Goal: Use online tool/utility

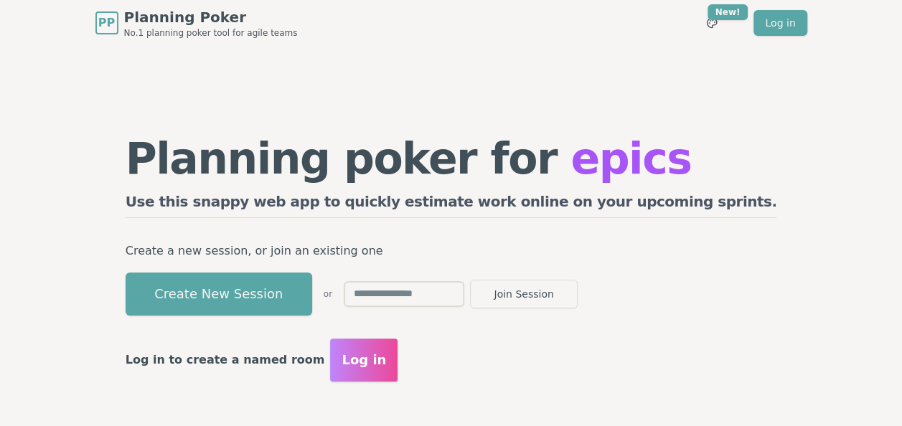
click at [280, 200] on h2 "Use this snappy web app to quickly estimate work online on your upcoming sprint…" at bounding box center [451, 205] width 651 height 27
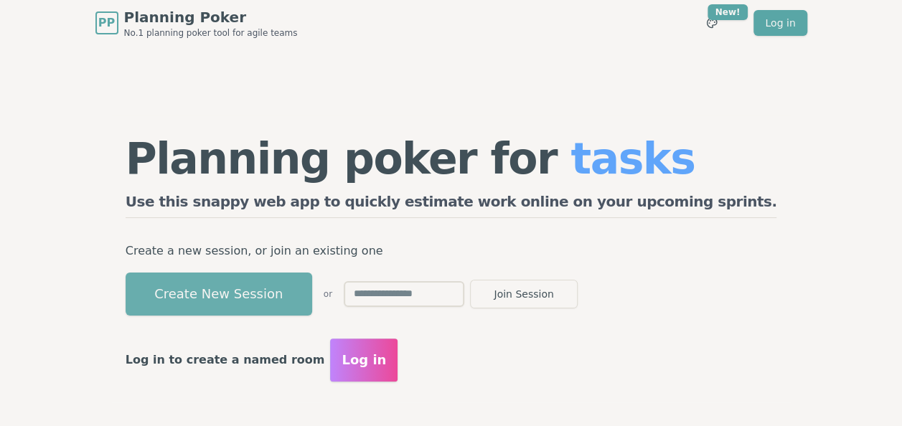
click at [256, 296] on button "Create New Session" at bounding box center [219, 294] width 186 height 43
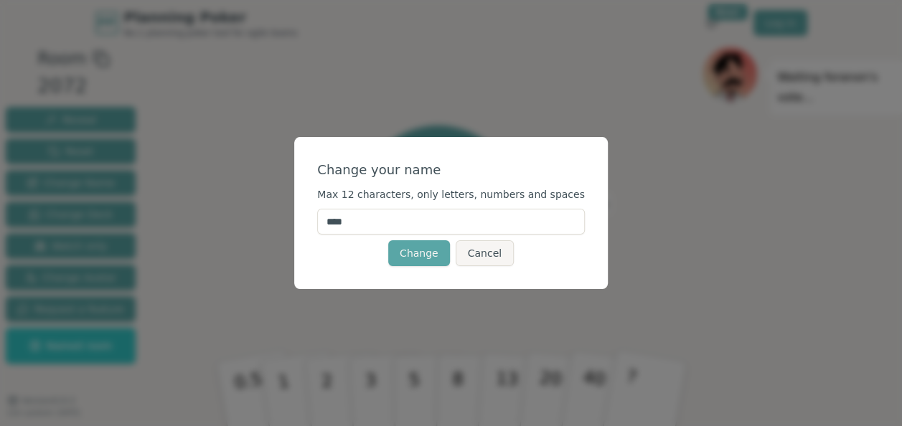
click at [437, 221] on input "****" at bounding box center [451, 222] width 268 height 26
drag, startPoint x: 437, startPoint y: 221, endPoint x: 272, endPoint y: 202, distance: 166.0
click at [272, 202] on div "Change your name Max 12 characters, only letters, numbers and spaces **** Chang…" at bounding box center [451, 213] width 902 height 426
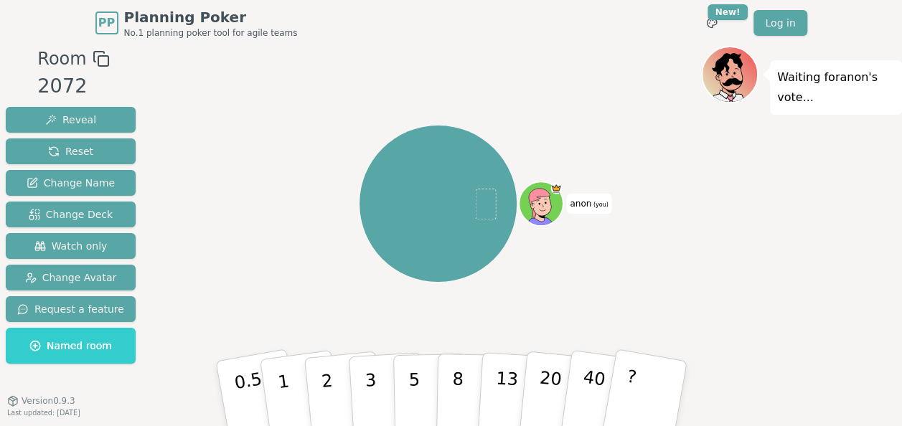
click at [590, 211] on span "anon (you)" at bounding box center [588, 204] width 45 height 20
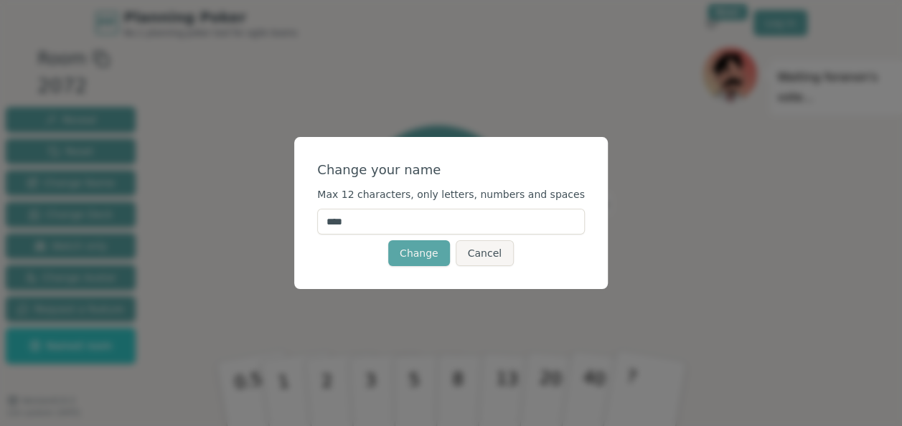
click at [462, 222] on input "****" at bounding box center [451, 222] width 268 height 26
type input "******"
click button "Change" at bounding box center [419, 253] width 62 height 26
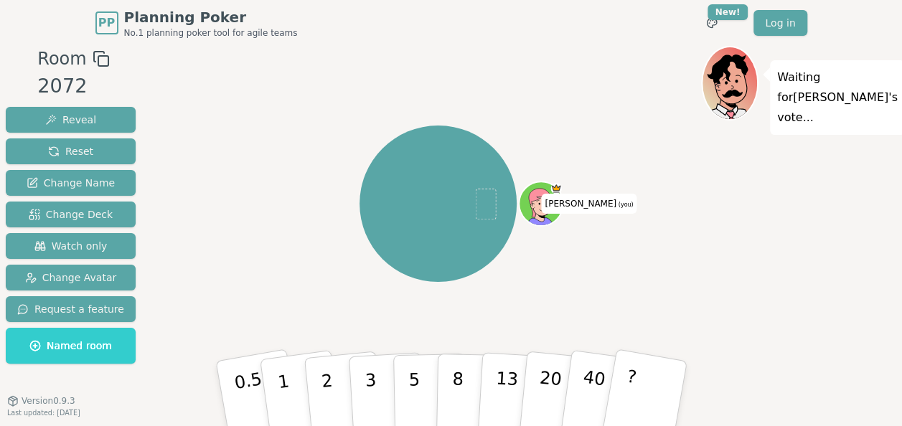
click at [537, 214] on icon at bounding box center [543, 210] width 22 height 7
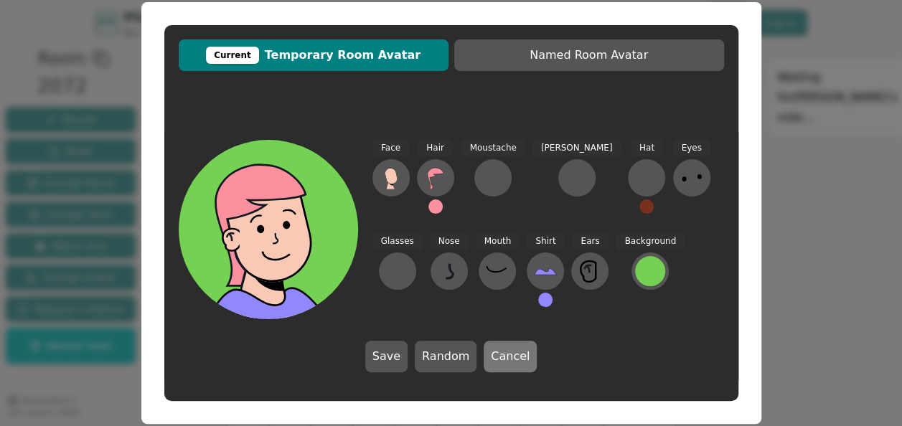
click at [515, 362] on button "Cancel" at bounding box center [509, 357] width 53 height 32
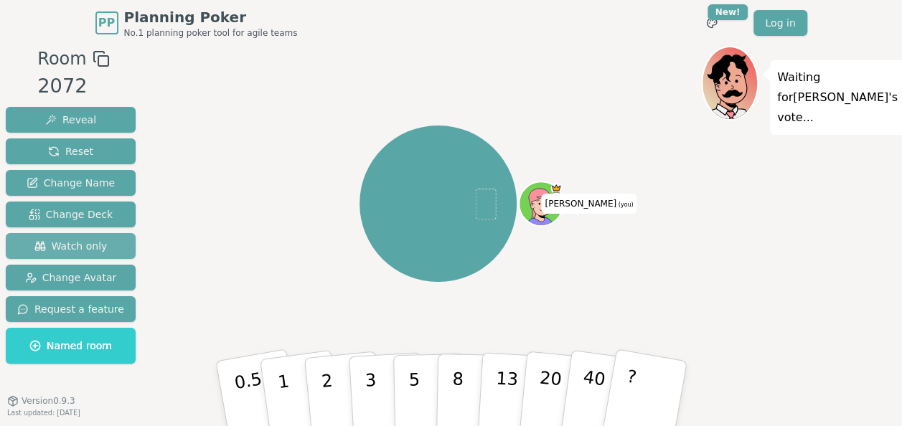
click at [105, 243] on button "Watch only" at bounding box center [71, 246] width 130 height 26
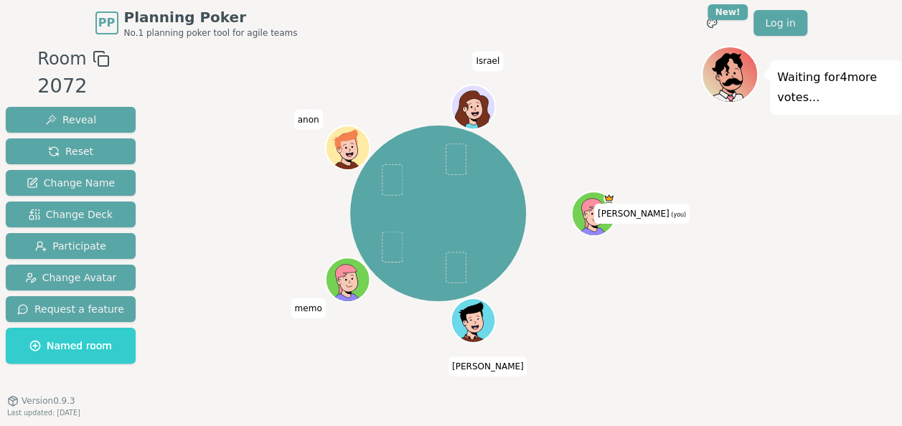
click at [598, 225] on div at bounding box center [594, 227] width 43 height 39
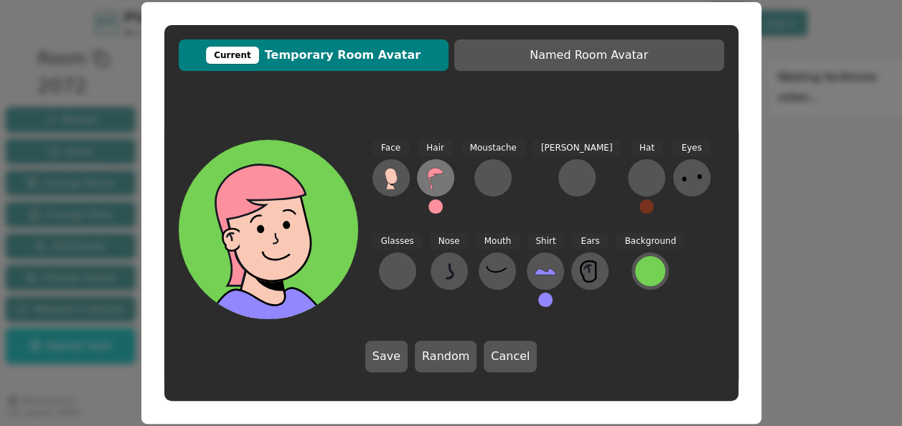
click at [441, 178] on icon at bounding box center [435, 177] width 23 height 23
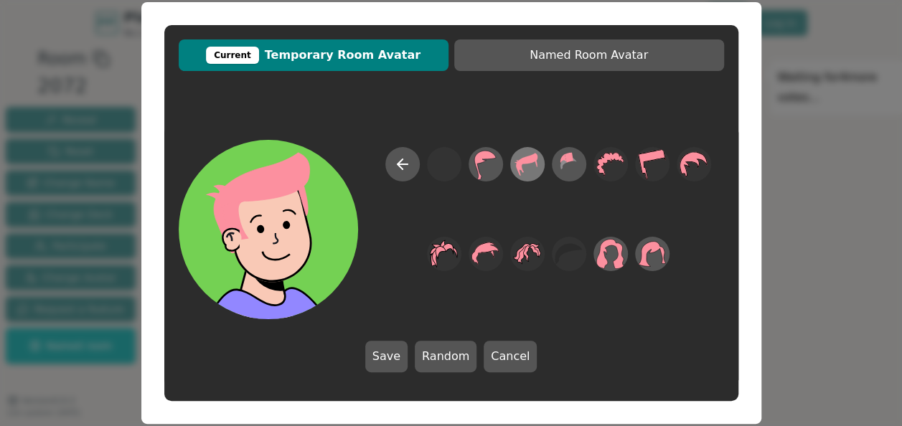
click at [518, 162] on icon at bounding box center [527, 164] width 22 height 23
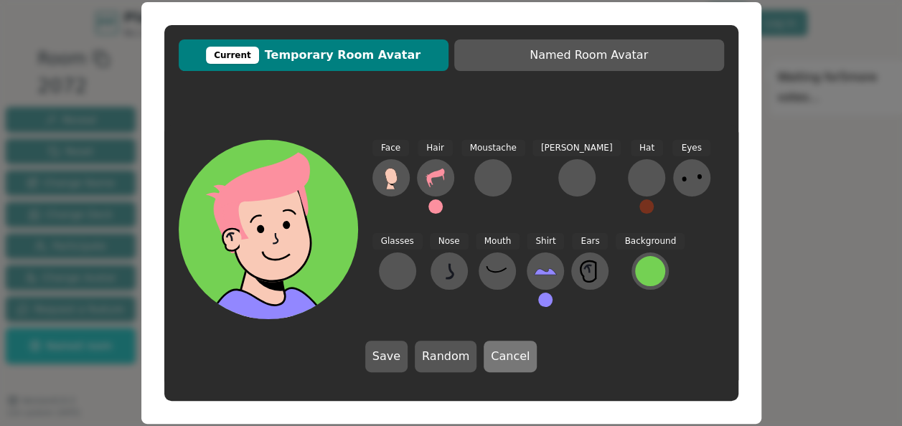
click at [516, 359] on button "Cancel" at bounding box center [509, 357] width 53 height 32
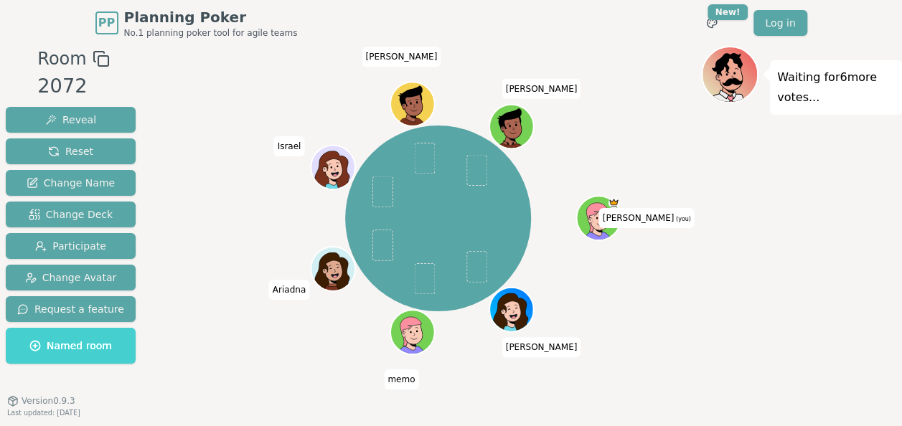
click at [73, 355] on button "Named room" at bounding box center [71, 346] width 130 height 36
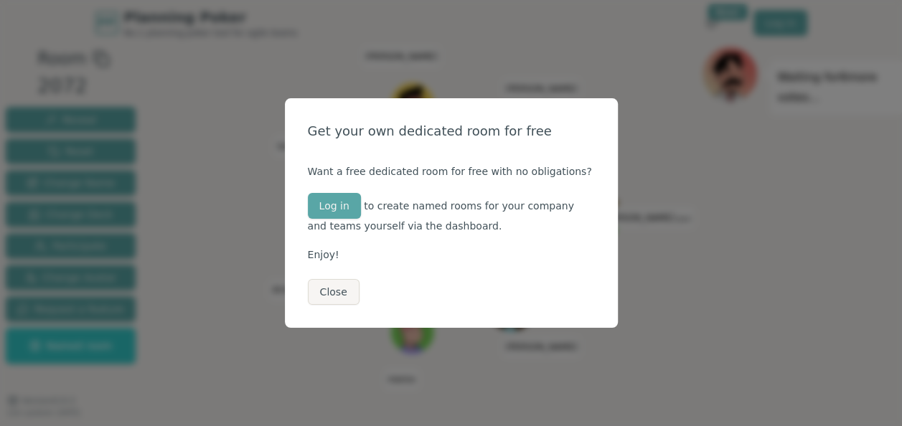
click at [320, 305] on div "Get your own dedicated room for free Want a free dedicated room for free with n…" at bounding box center [451, 213] width 333 height 230
click at [323, 296] on button "Close" at bounding box center [334, 292] width 52 height 26
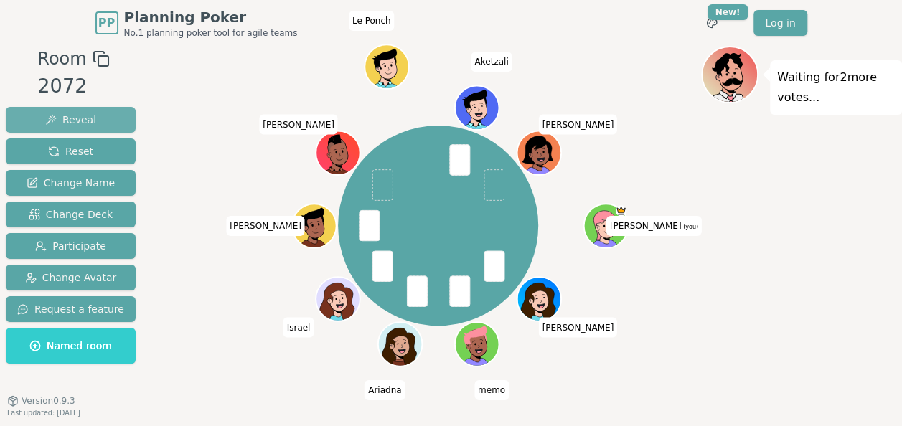
click at [100, 113] on button "Reveal" at bounding box center [71, 120] width 130 height 26
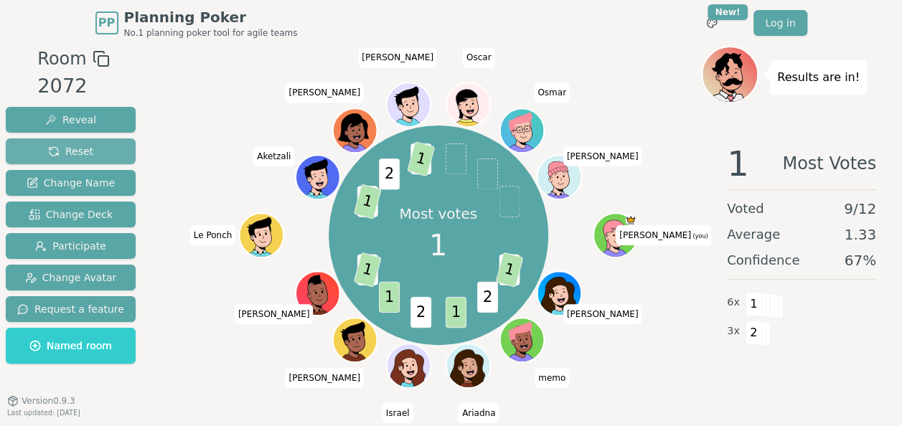
click at [100, 151] on button "Reset" at bounding box center [71, 151] width 130 height 26
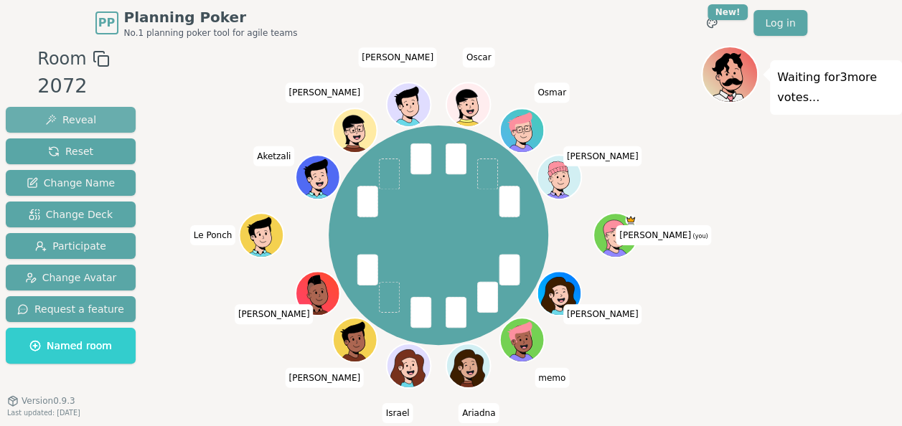
click at [84, 113] on span "Reveal" at bounding box center [70, 120] width 51 height 14
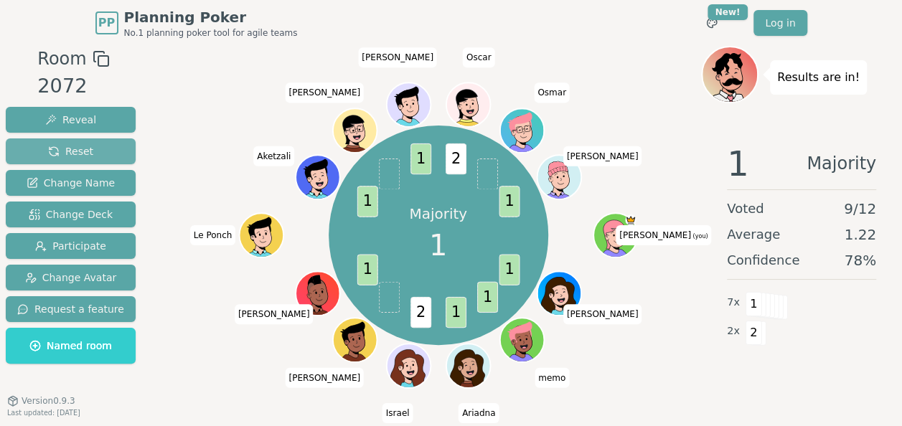
click at [96, 149] on button "Reset" at bounding box center [71, 151] width 130 height 26
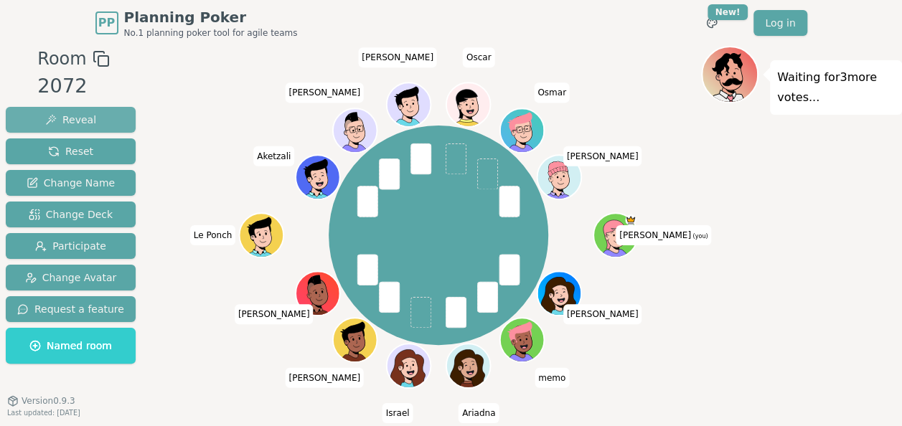
click at [82, 118] on span "Reveal" at bounding box center [70, 120] width 51 height 14
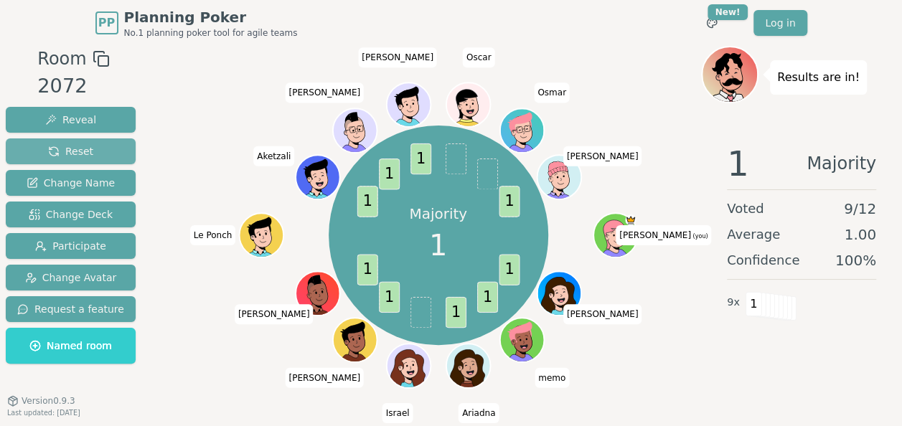
click at [82, 151] on span "Reset" at bounding box center [70, 151] width 45 height 14
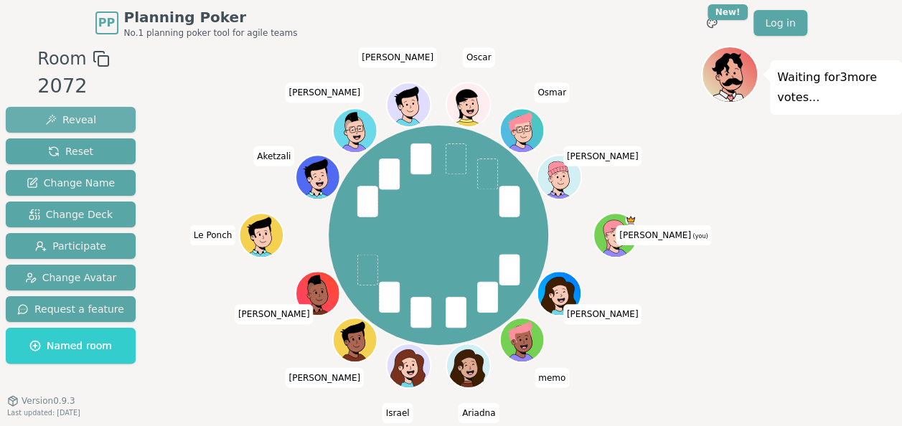
click at [83, 124] on span "Reveal" at bounding box center [70, 120] width 51 height 14
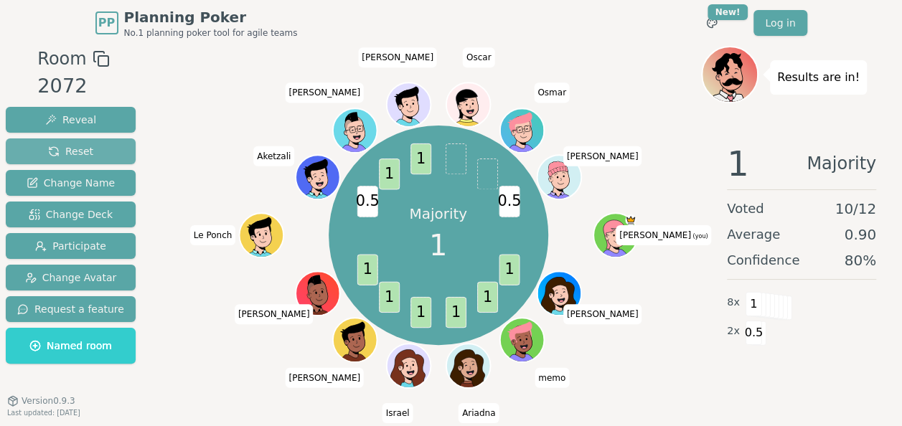
click at [65, 145] on span "Reset" at bounding box center [70, 151] width 45 height 14
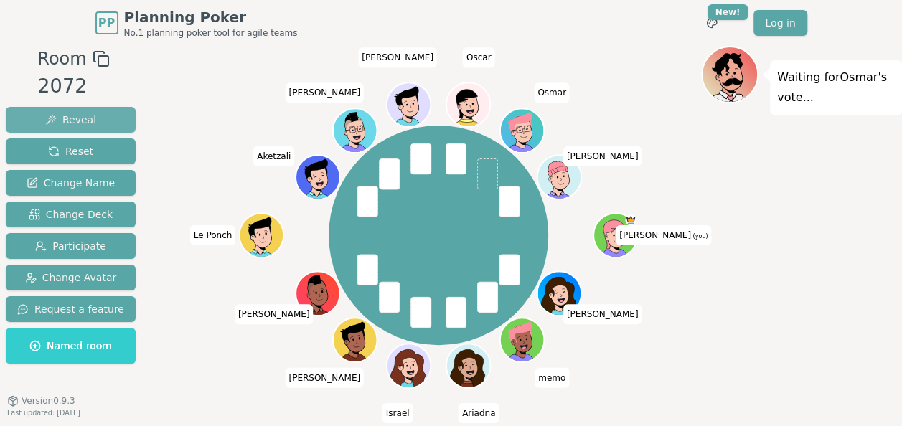
click at [69, 118] on span "Reveal" at bounding box center [70, 120] width 51 height 14
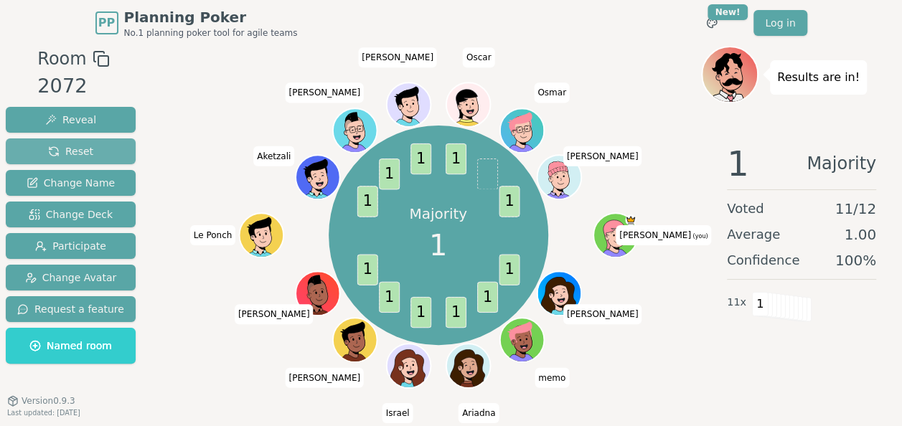
click at [70, 161] on button "Reset" at bounding box center [71, 151] width 130 height 26
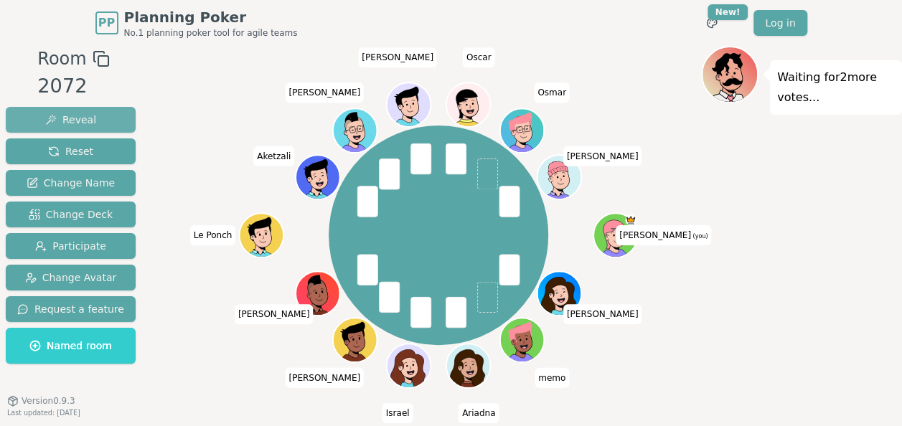
click at [92, 113] on button "Reveal" at bounding box center [71, 120] width 130 height 26
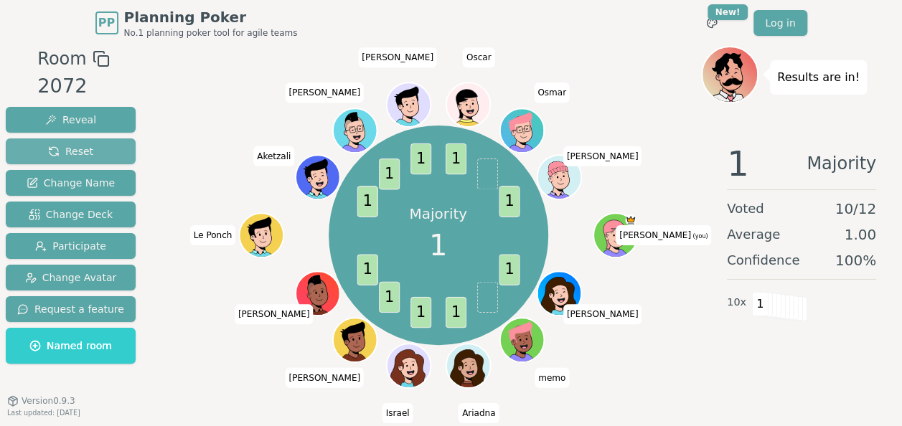
click at [74, 159] on button "Reset" at bounding box center [71, 151] width 130 height 26
